Goal: Task Accomplishment & Management: Complete application form

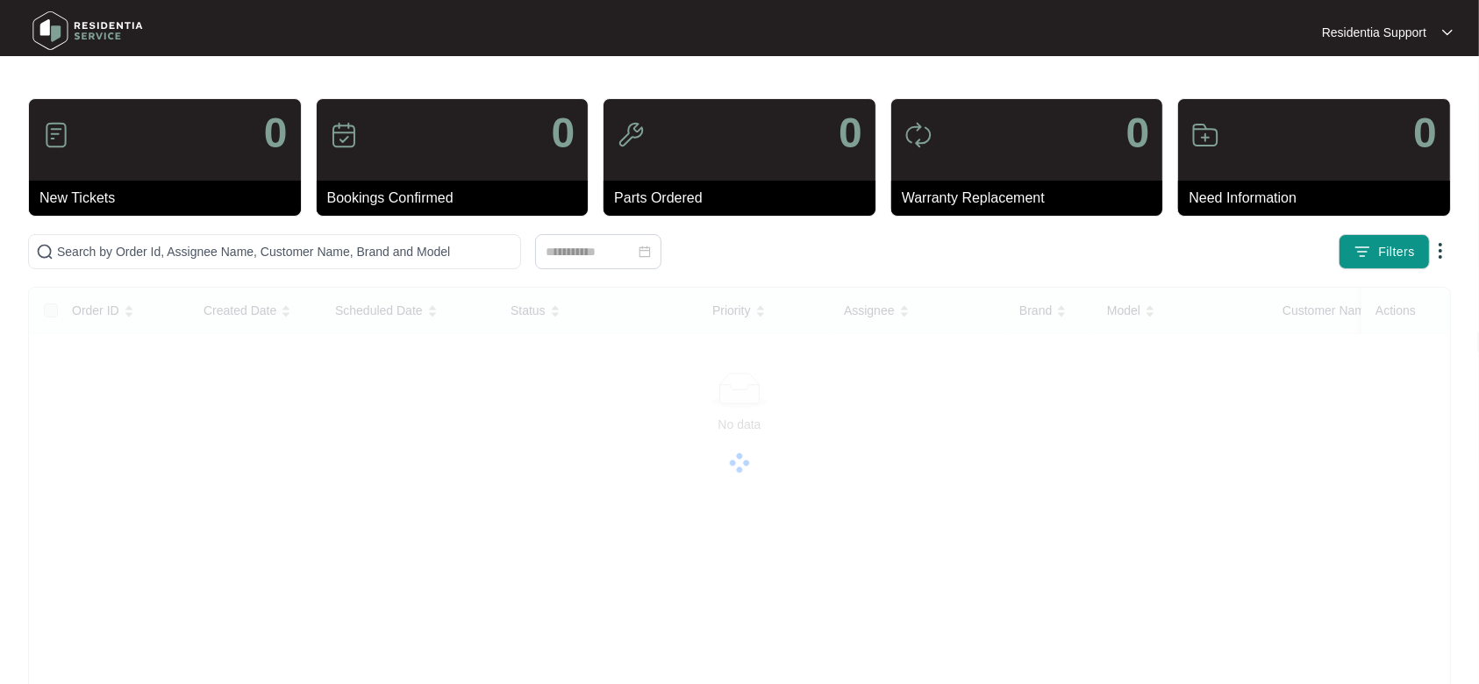
click at [1453, 28] on div "Residentia Support Residentia..." at bounding box center [1280, 33] width 361 height 18
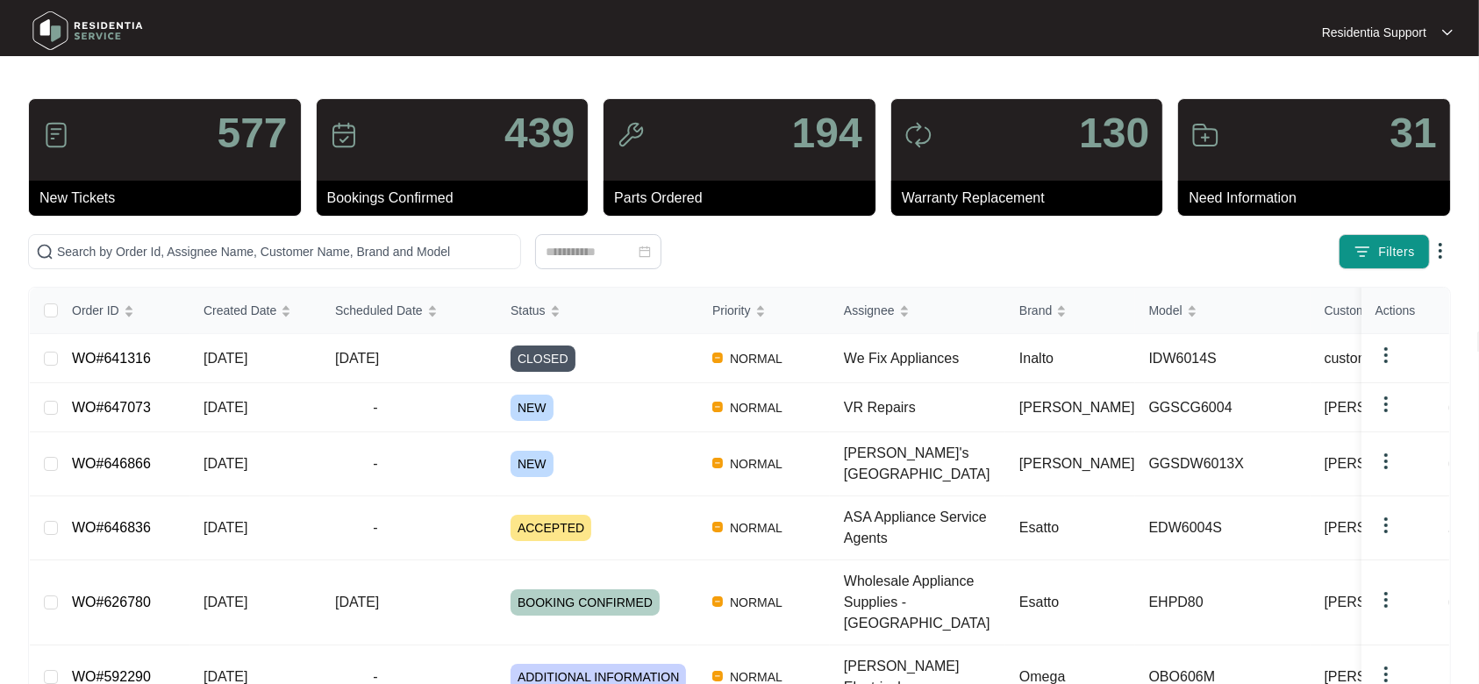
click at [1449, 28] on img at bounding box center [1447, 32] width 11 height 9
click at [1407, 57] on p "Settings" at bounding box center [1401, 63] width 75 height 18
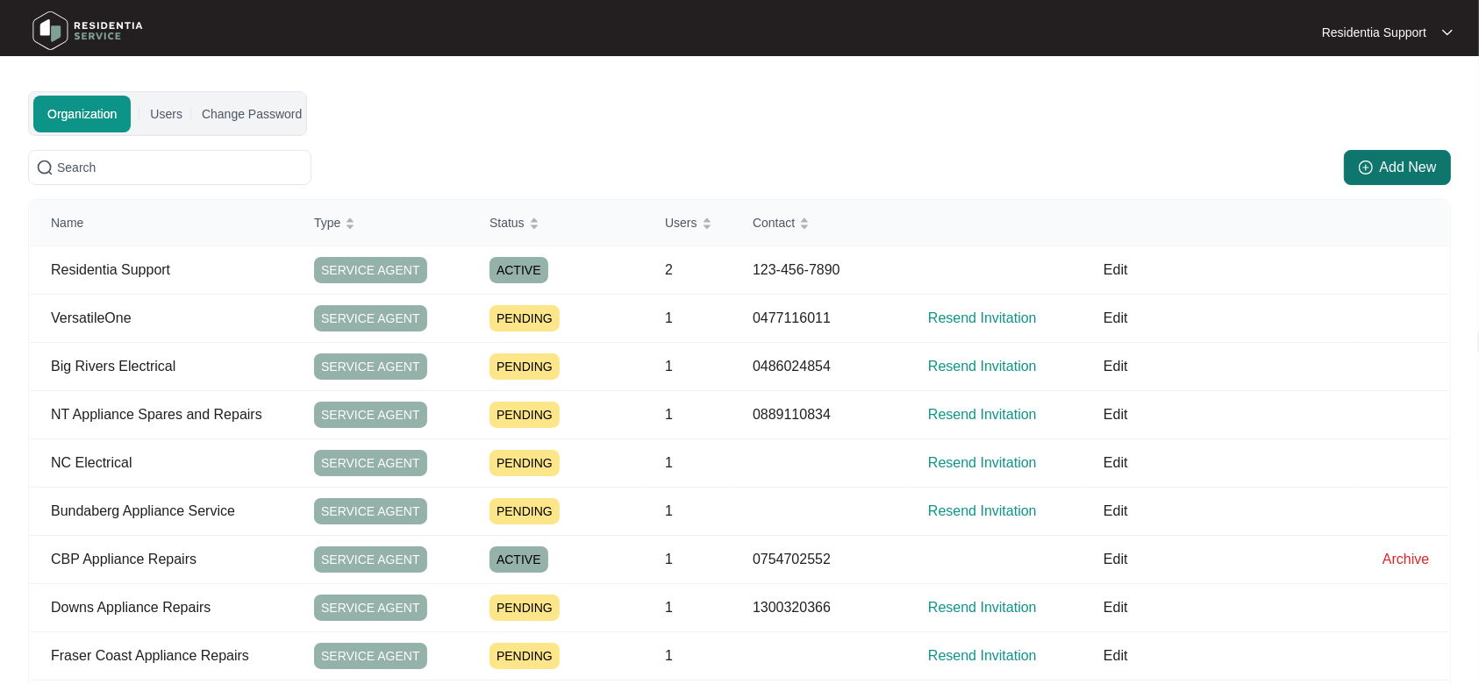
click at [1409, 177] on span "Add New" at bounding box center [1408, 167] width 57 height 21
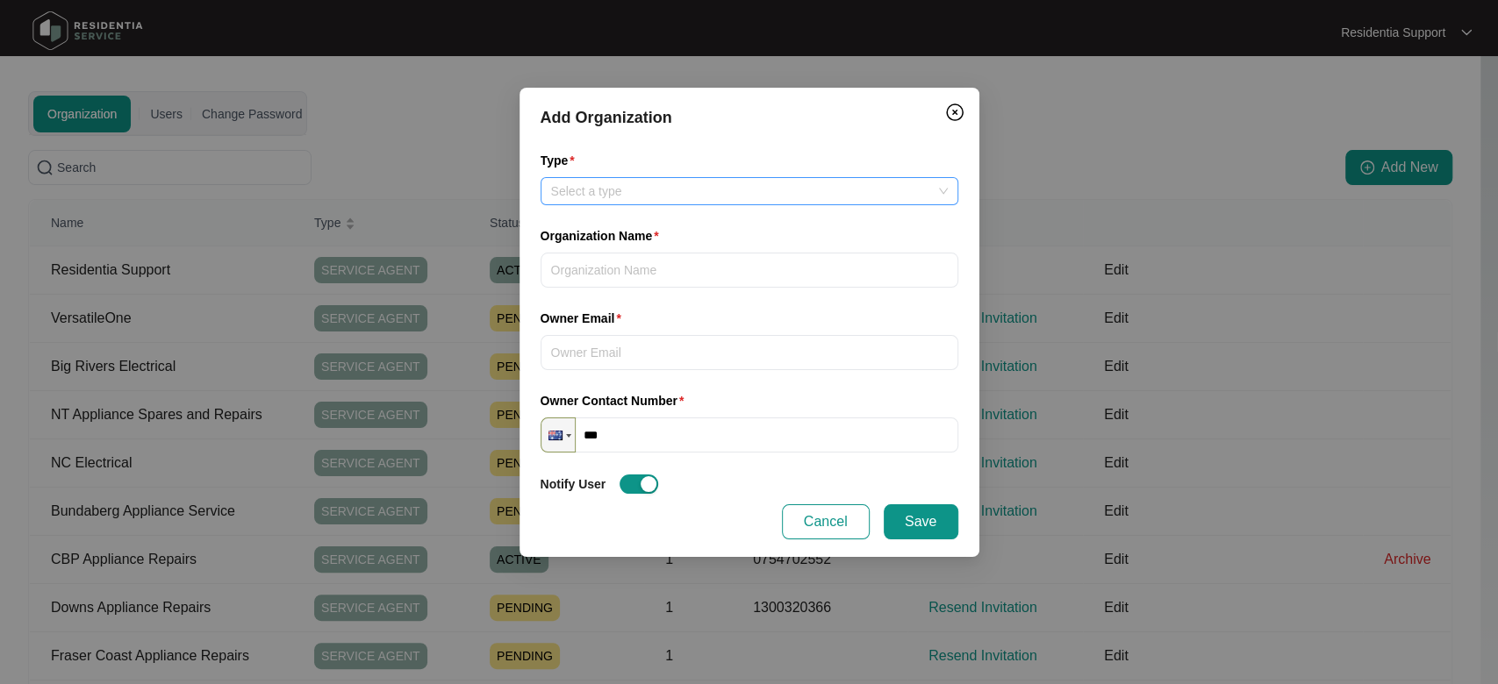
click at [701, 186] on input "Type" at bounding box center [749, 191] width 397 height 26
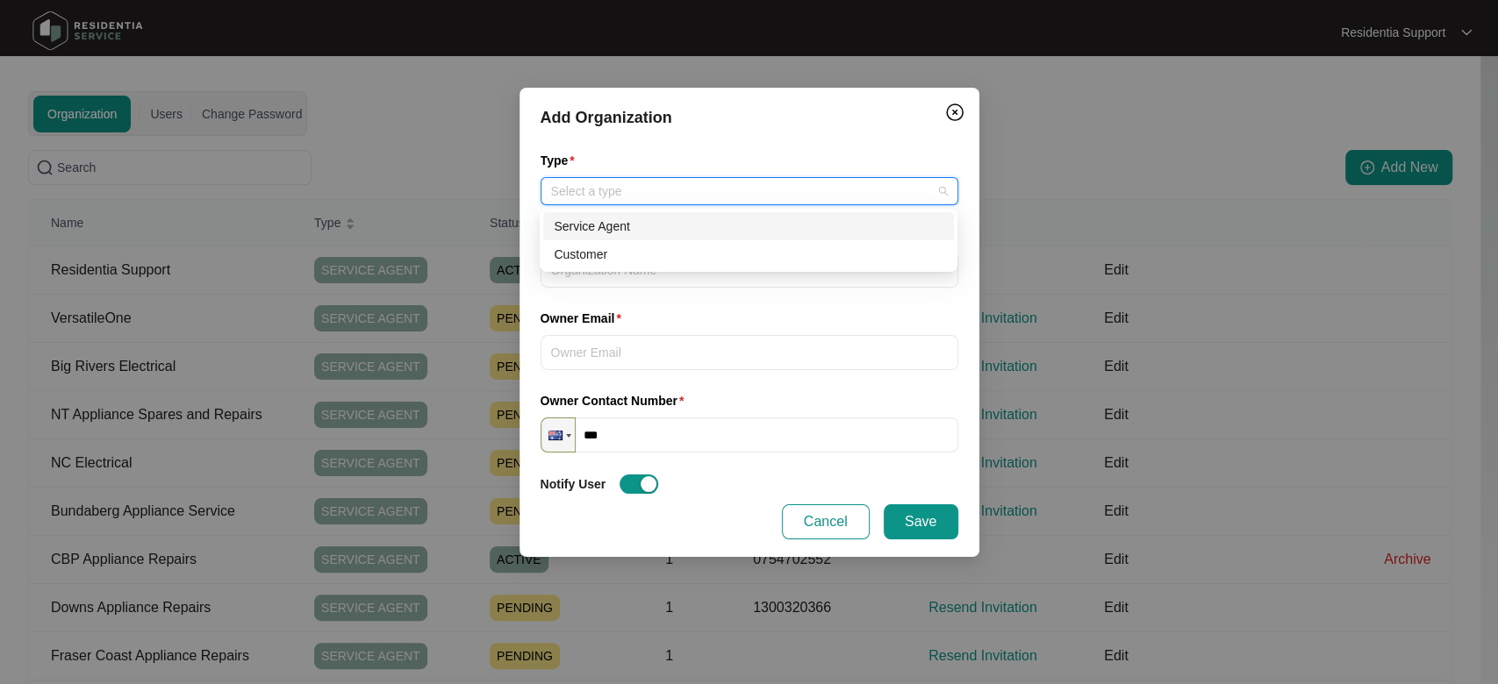
click at [688, 236] on div "Service Agent" at bounding box center [748, 226] width 411 height 28
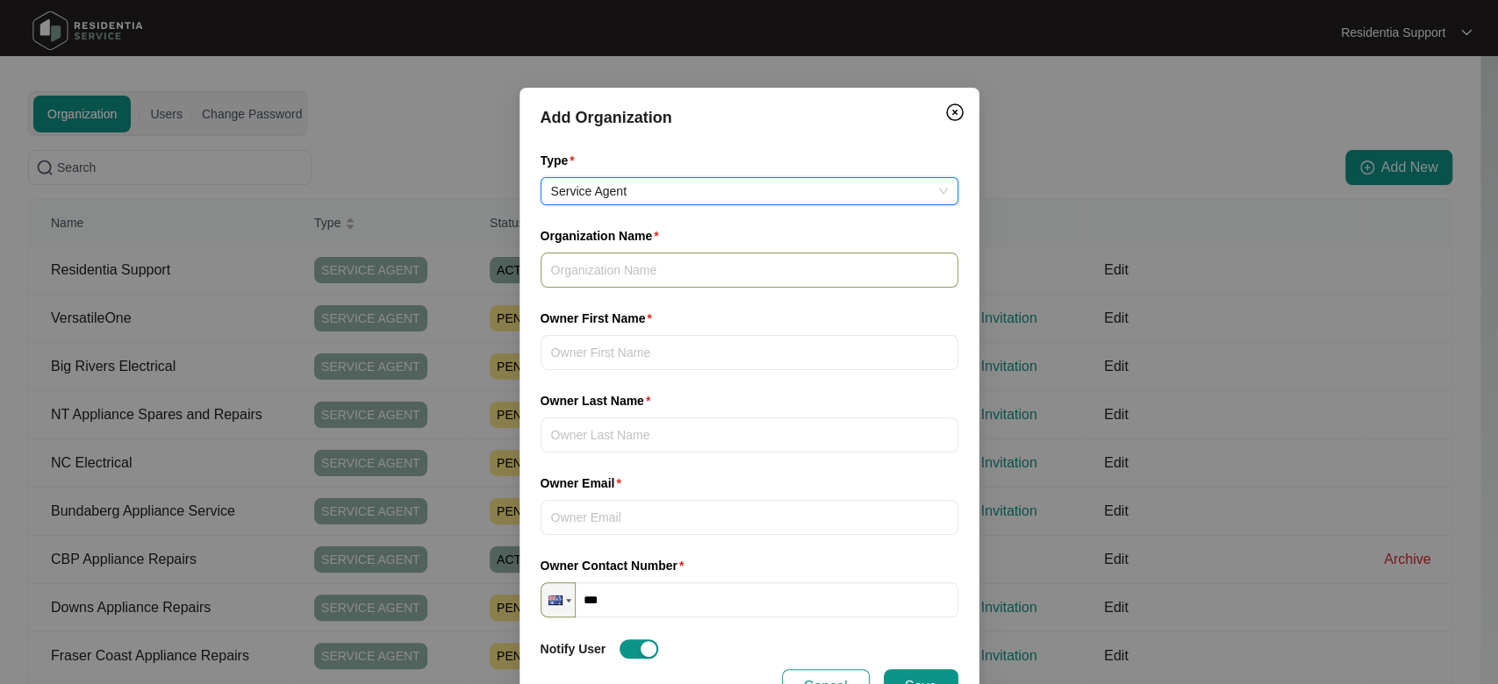
click at [640, 262] on input "Organization Name" at bounding box center [749, 270] width 418 height 35
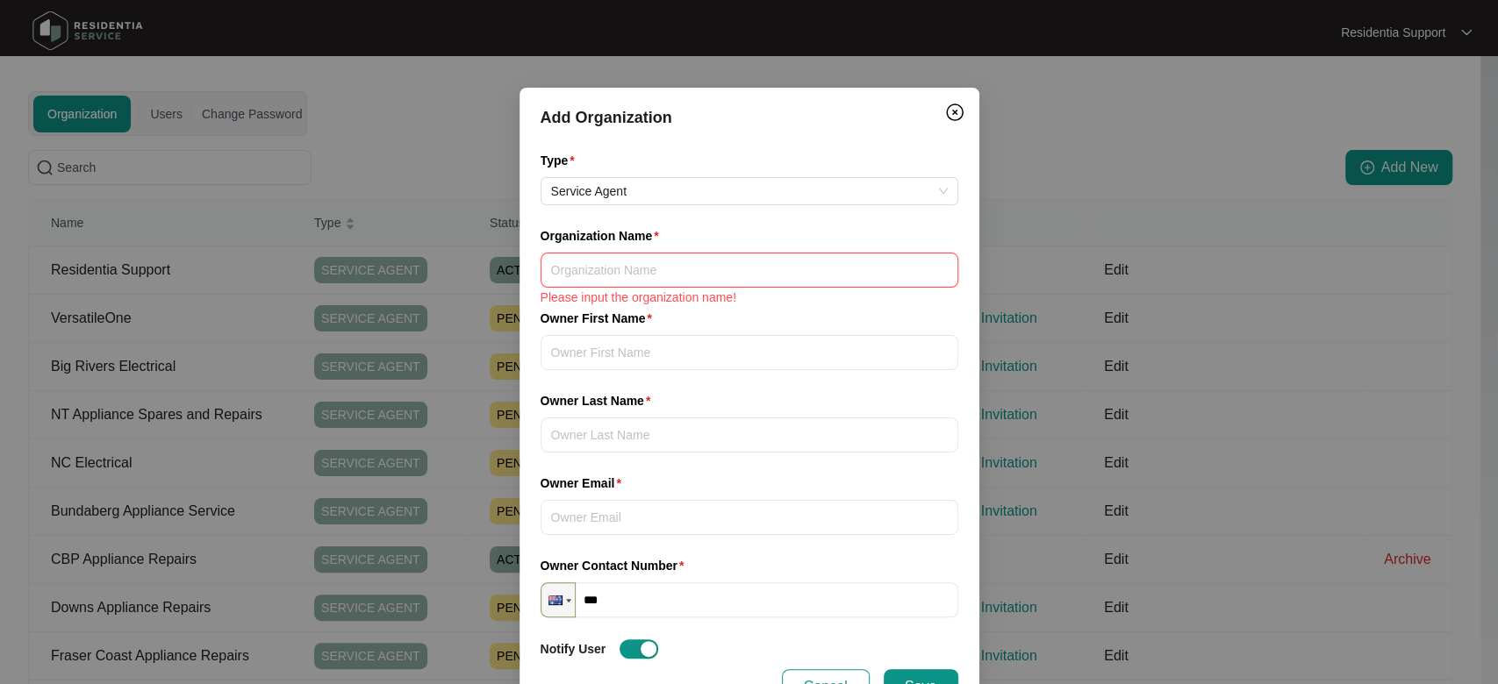
paste input "Bestec Service"
type input "Bestec Service"
click at [615, 346] on input "Owner First Name" at bounding box center [749, 352] width 418 height 35
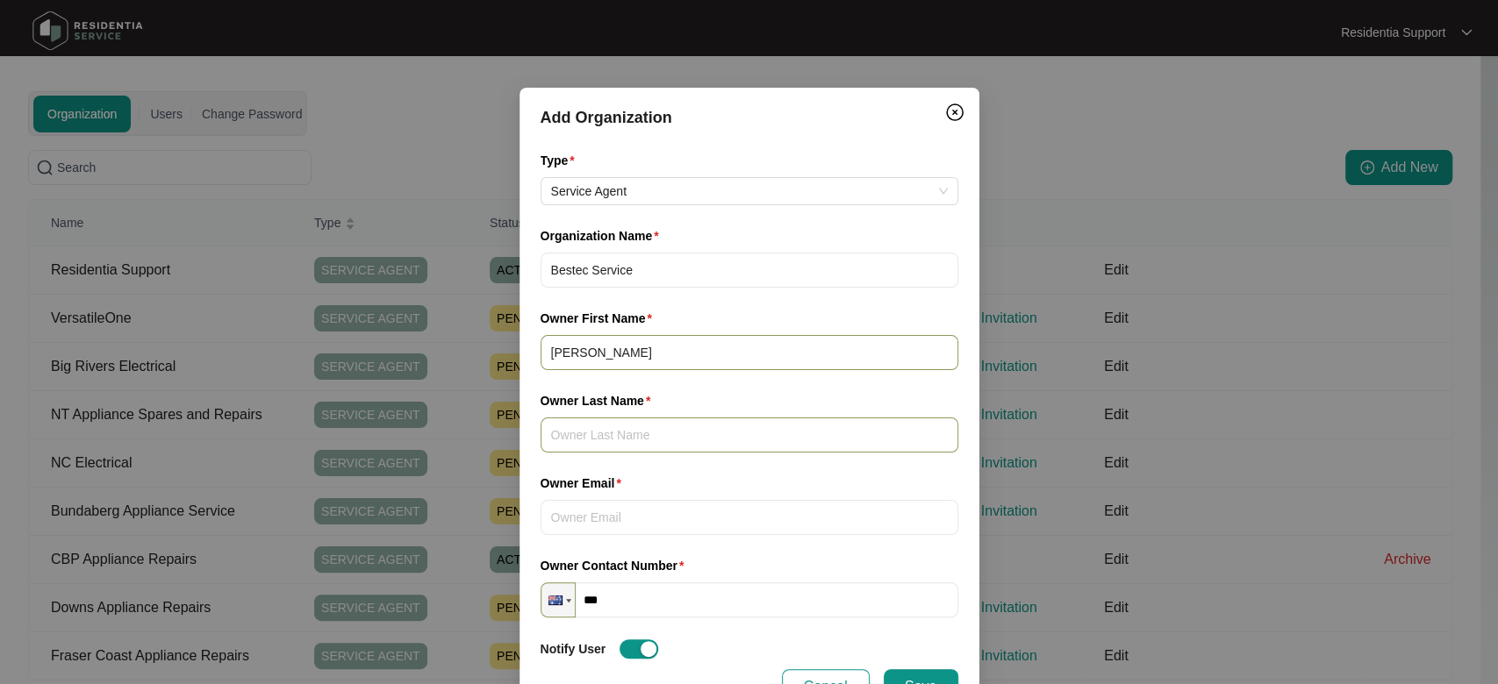
type input "[PERSON_NAME]"
click at [623, 439] on input "Owner Last Name" at bounding box center [749, 435] width 418 height 35
type input "[PERSON_NAME]"
click at [612, 514] on input "Owner Email" at bounding box center [749, 517] width 418 height 35
paste input "[EMAIL_ADDRESS][DOMAIN_NAME]"
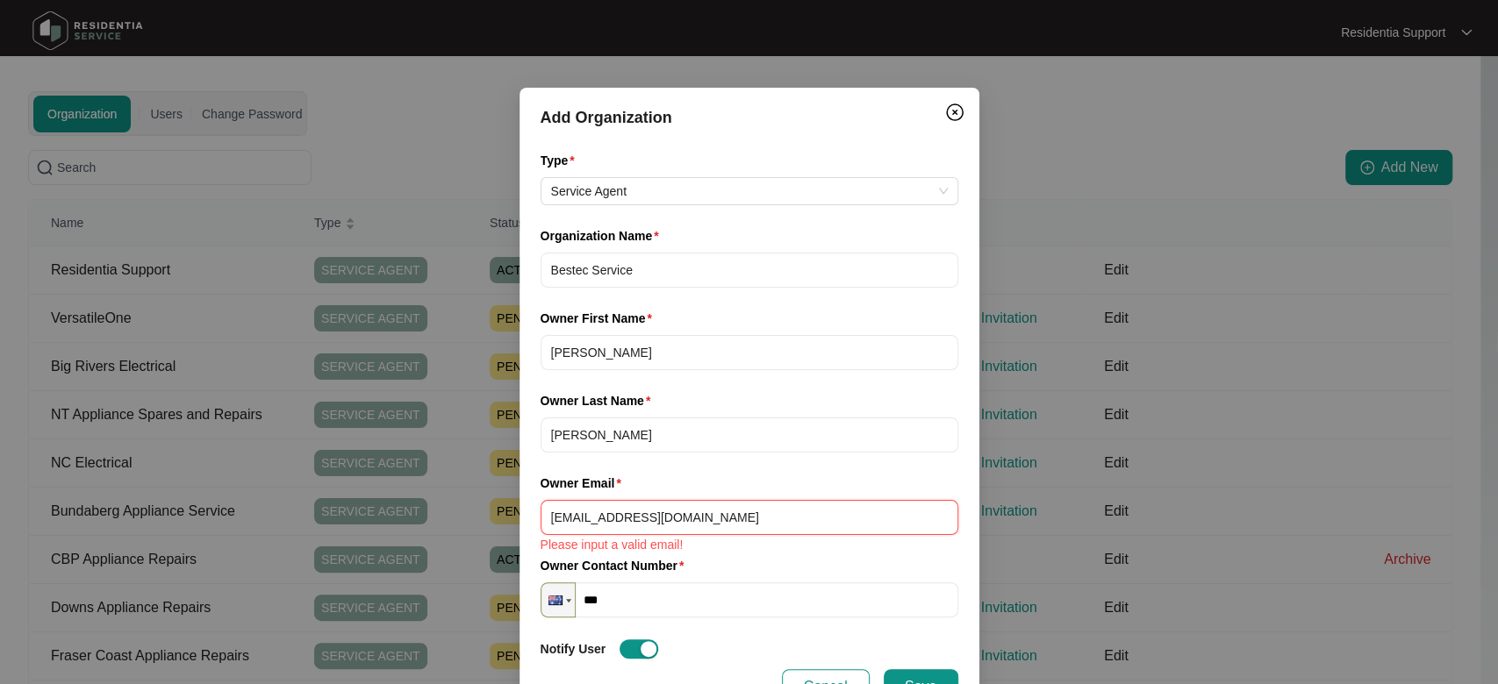
type input "[EMAIL_ADDRESS][DOMAIN_NAME]"
click at [739, 556] on div "Owner Contact Number" at bounding box center [749, 569] width 418 height 26
click at [651, 588] on input "***" at bounding box center [749, 600] width 418 height 35
paste input "**********"
type input "**********"
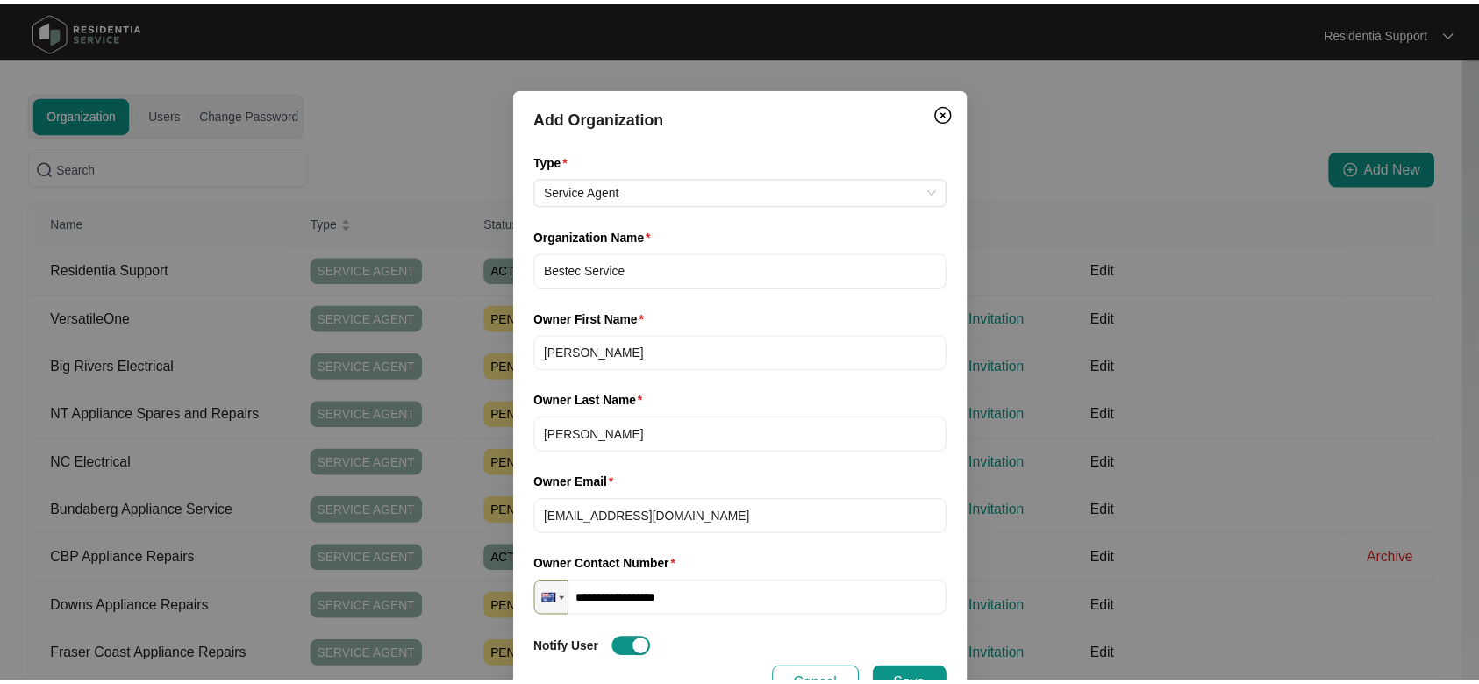
scroll to position [58, 0]
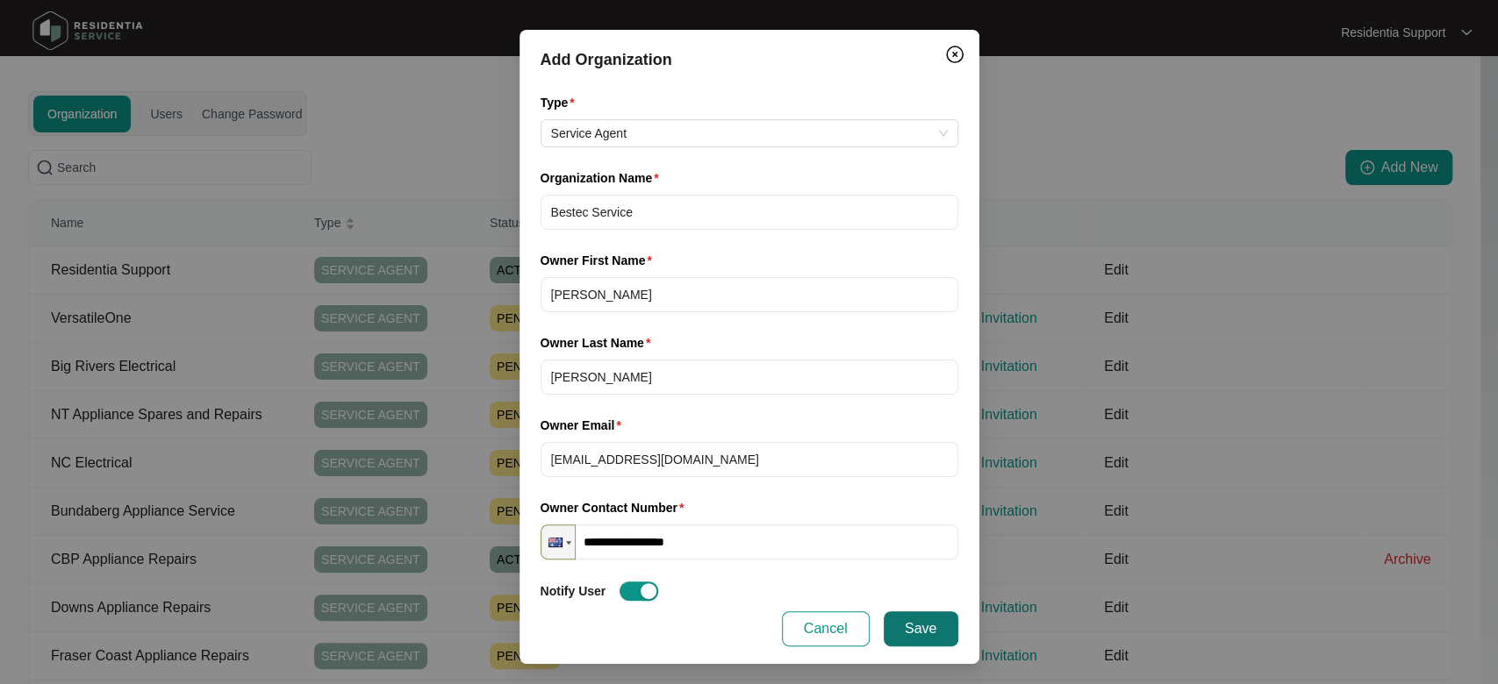
click at [910, 640] on button "Save" at bounding box center [921, 629] width 75 height 35
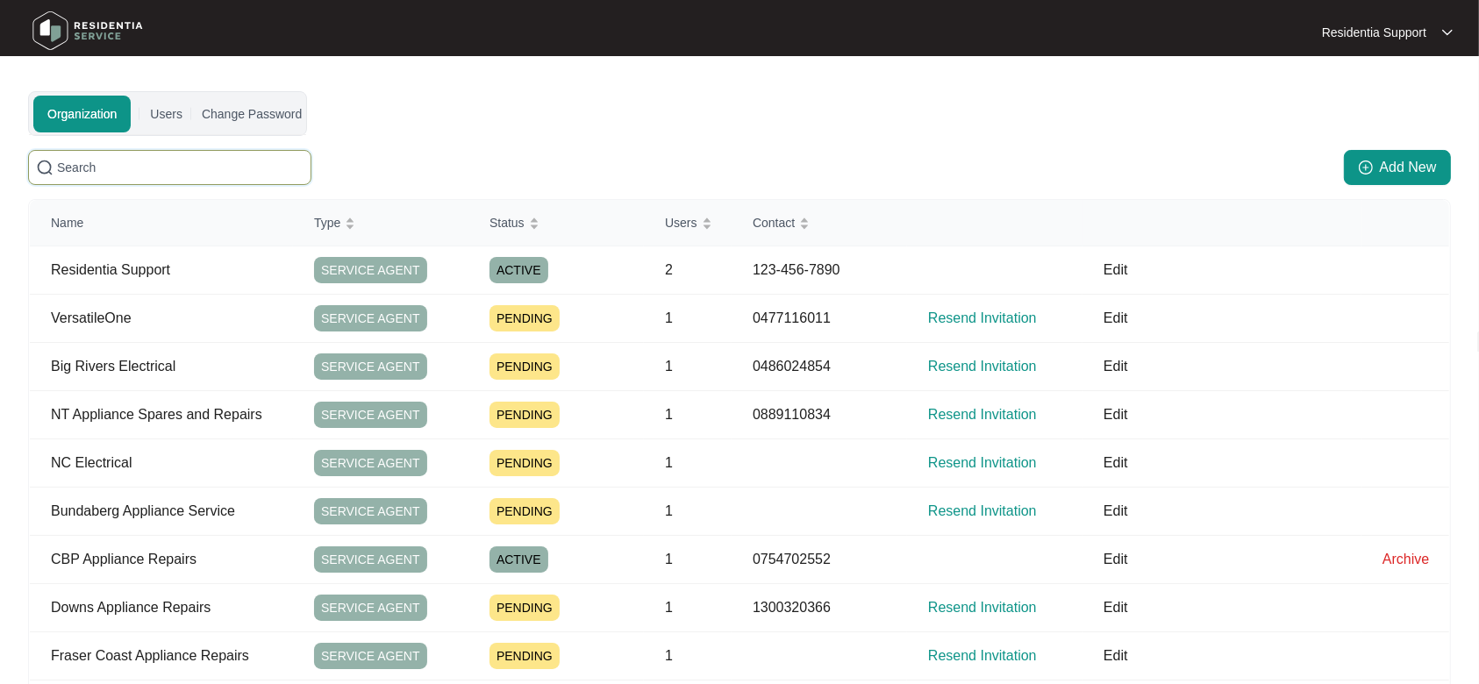
click at [211, 167] on input "text" at bounding box center [180, 167] width 247 height 19
paste input "Bestec Service"
type input "Bestec Service"
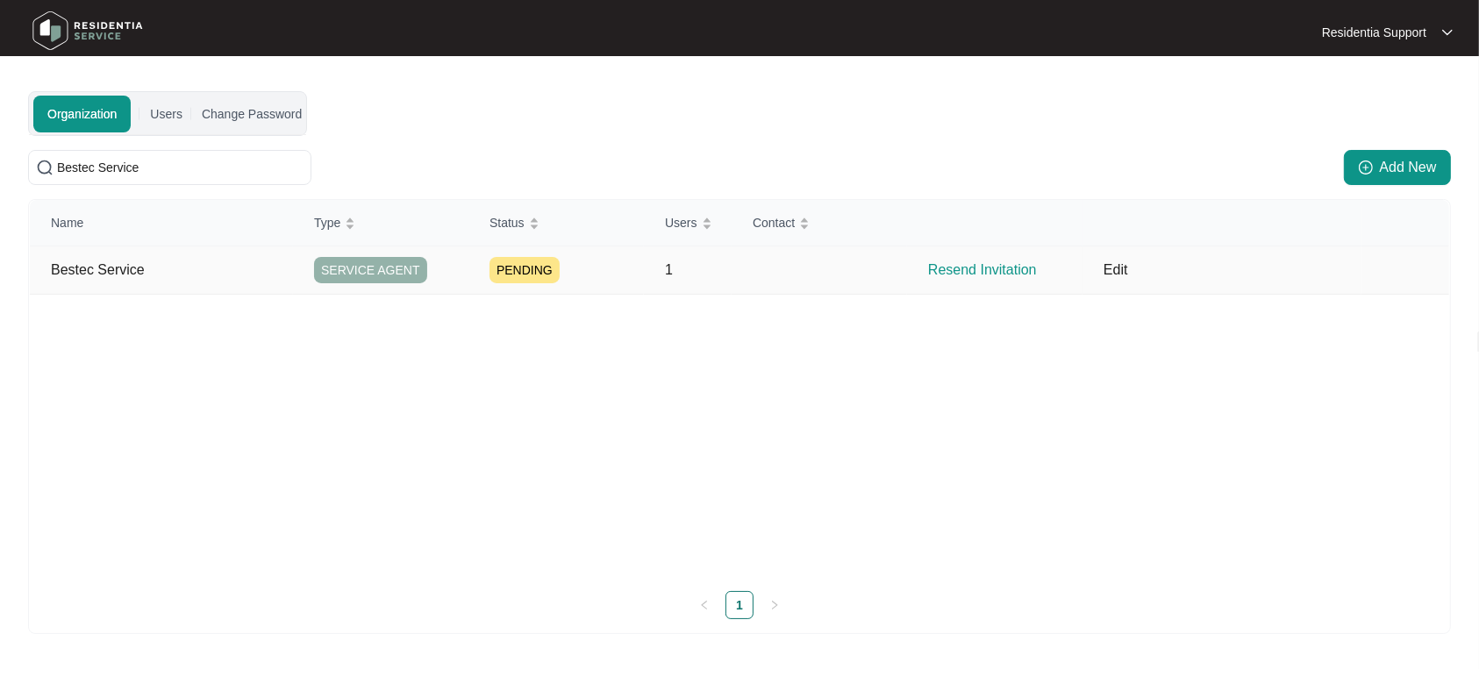
click at [962, 281] on td "Resend Invitation" at bounding box center [994, 271] width 175 height 48
click at [962, 274] on p "Resend Invitation" at bounding box center [1005, 270] width 154 height 21
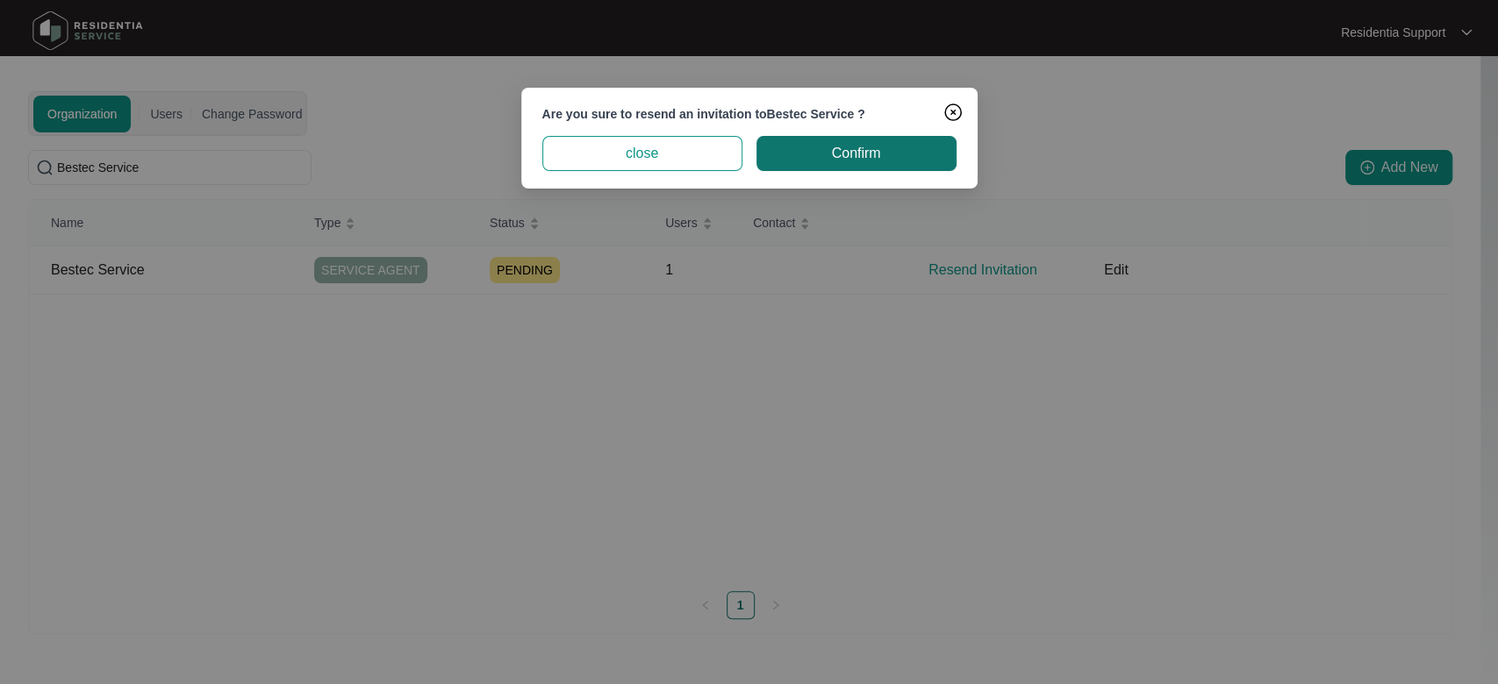
click at [855, 151] on span "Confirm" at bounding box center [855, 153] width 49 height 21
